Goal: Information Seeking & Learning: Find specific page/section

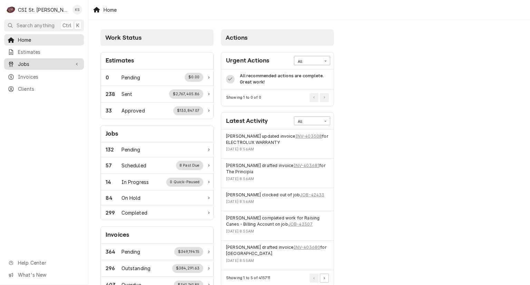
click at [31, 61] on span "Jobs" at bounding box center [44, 63] width 52 height 7
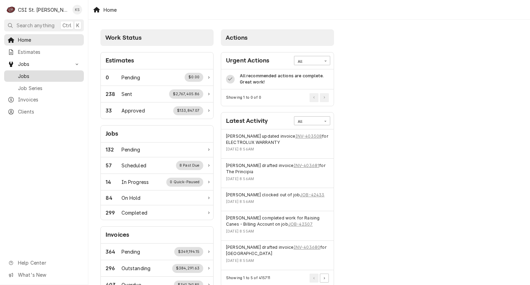
click at [32, 77] on span "Jobs" at bounding box center [49, 76] width 62 height 7
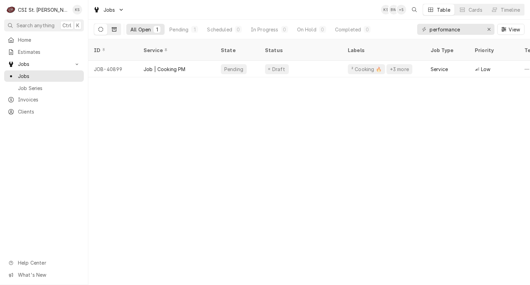
click at [114, 28] on icon "Dynamic Content Wrapper" at bounding box center [114, 29] width 5 height 4
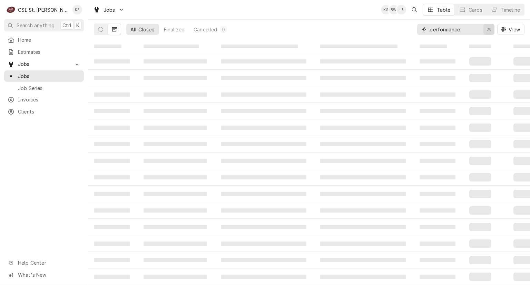
click at [490, 29] on icon "Erase input" at bounding box center [490, 29] width 4 height 5
click at [445, 29] on input "8600 springdale" at bounding box center [456, 29] width 52 height 11
click at [471, 29] on input "8600 Springdale" at bounding box center [456, 29] width 52 height 11
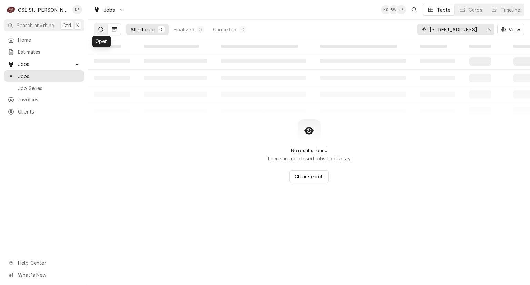
type input "[STREET_ADDRESS]"
click at [101, 29] on icon "Dynamic Content Wrapper" at bounding box center [100, 29] width 5 height 5
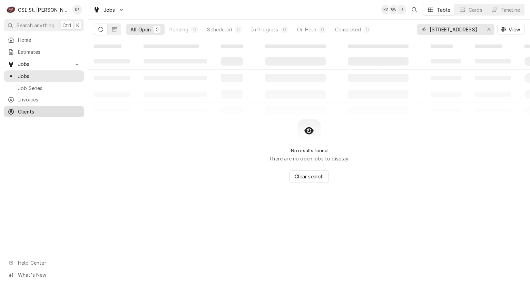
click at [54, 113] on div "Clients" at bounding box center [44, 111] width 77 height 9
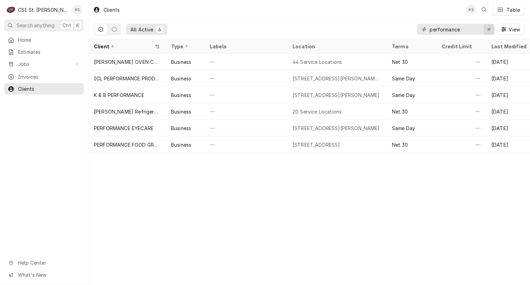
click at [491, 28] on div "Erase input" at bounding box center [489, 29] width 7 height 7
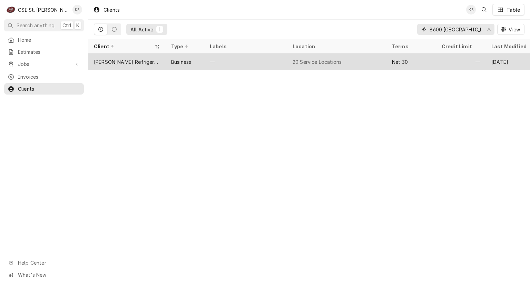
type input "8600 [GEOGRAPHIC_DATA]"
click at [126, 59] on div "[PERSON_NAME] Refrigeration, Inc." at bounding box center [127, 61] width 66 height 7
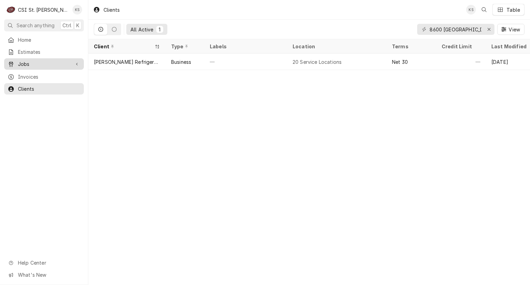
click at [31, 65] on span "Jobs" at bounding box center [44, 63] width 52 height 7
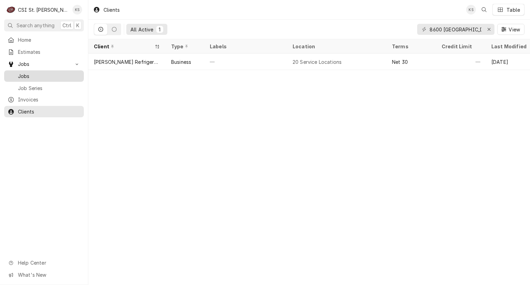
click at [35, 76] on span "Jobs" at bounding box center [49, 76] width 62 height 7
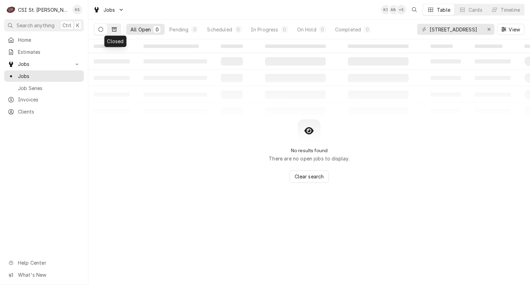
click at [116, 29] on icon "Dynamic Content Wrapper" at bounding box center [114, 29] width 5 height 5
